Goal: Find specific page/section: Find specific page/section

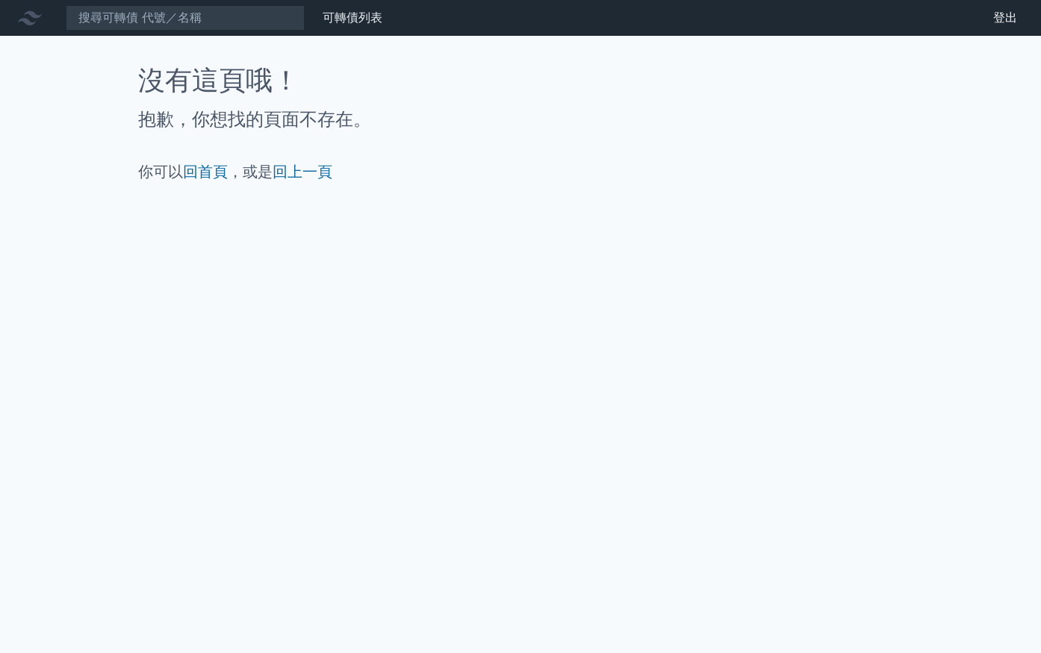
click at [26, 18] on icon at bounding box center [30, 18] width 24 height 24
click at [27, 18] on icon at bounding box center [30, 18] width 24 height 24
click at [28, 17] on icon at bounding box center [30, 18] width 24 height 24
click at [48, 20] on div at bounding box center [33, 18] width 48 height 24
click at [344, 20] on link "可轉債列表" at bounding box center [353, 17] width 60 height 14
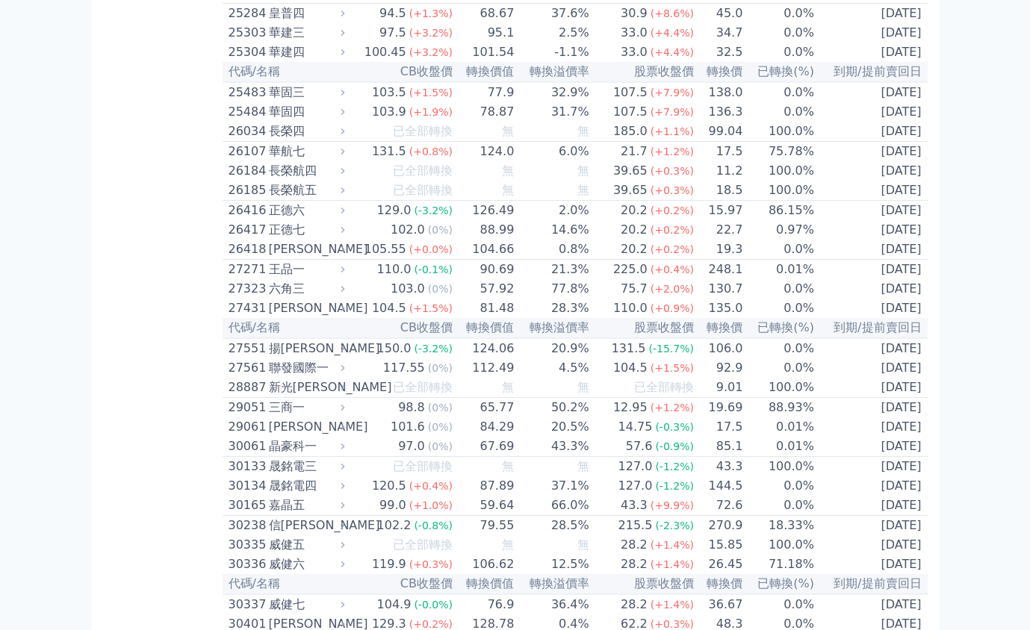
scroll to position [8024, 0]
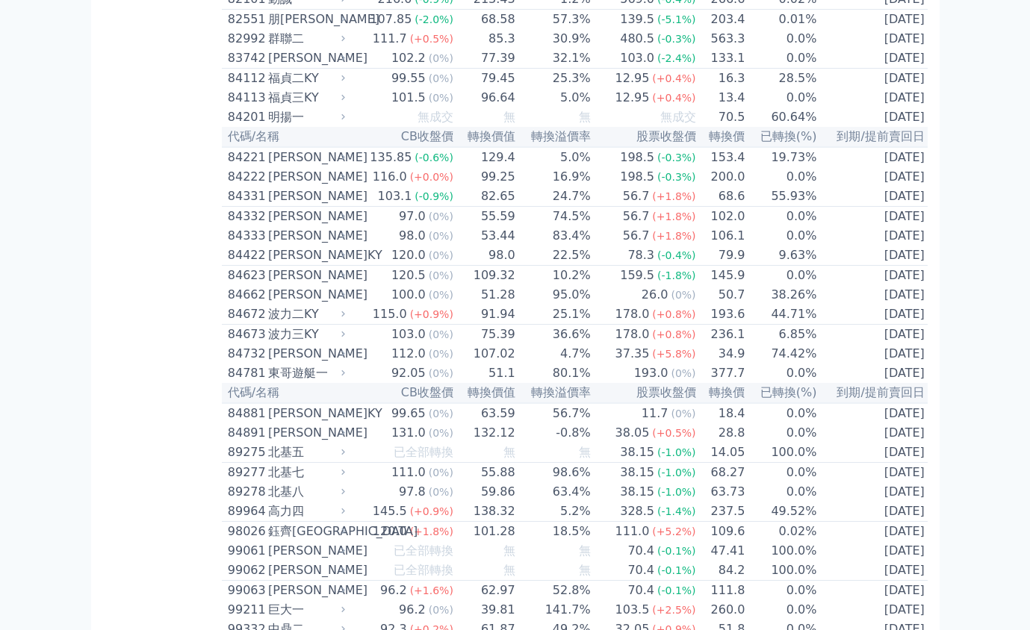
scroll to position [8354, 0]
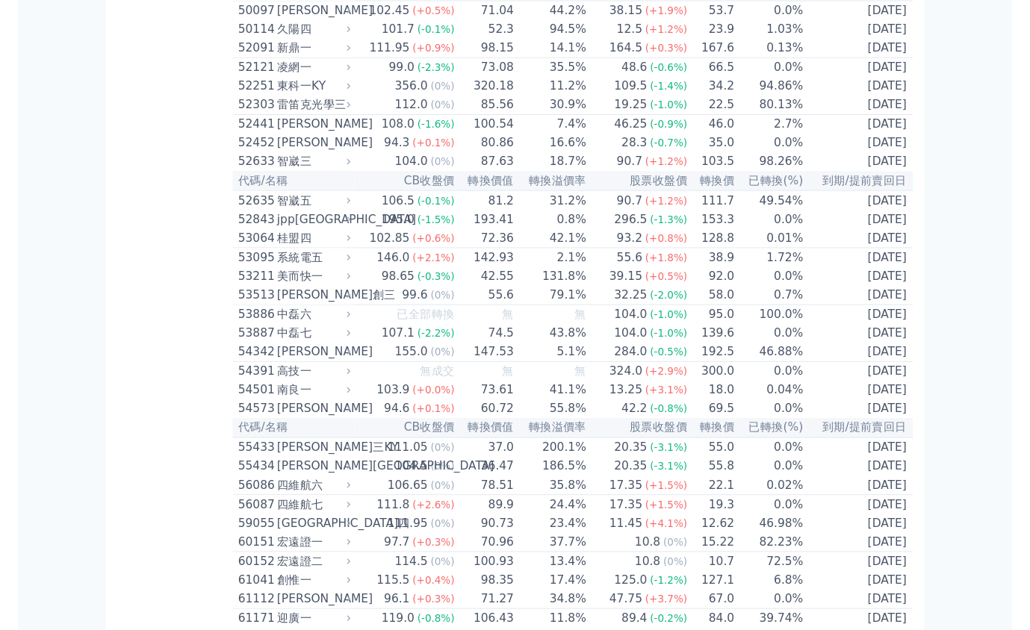
scroll to position [8001, 0]
